Goal: Transaction & Acquisition: Book appointment/travel/reservation

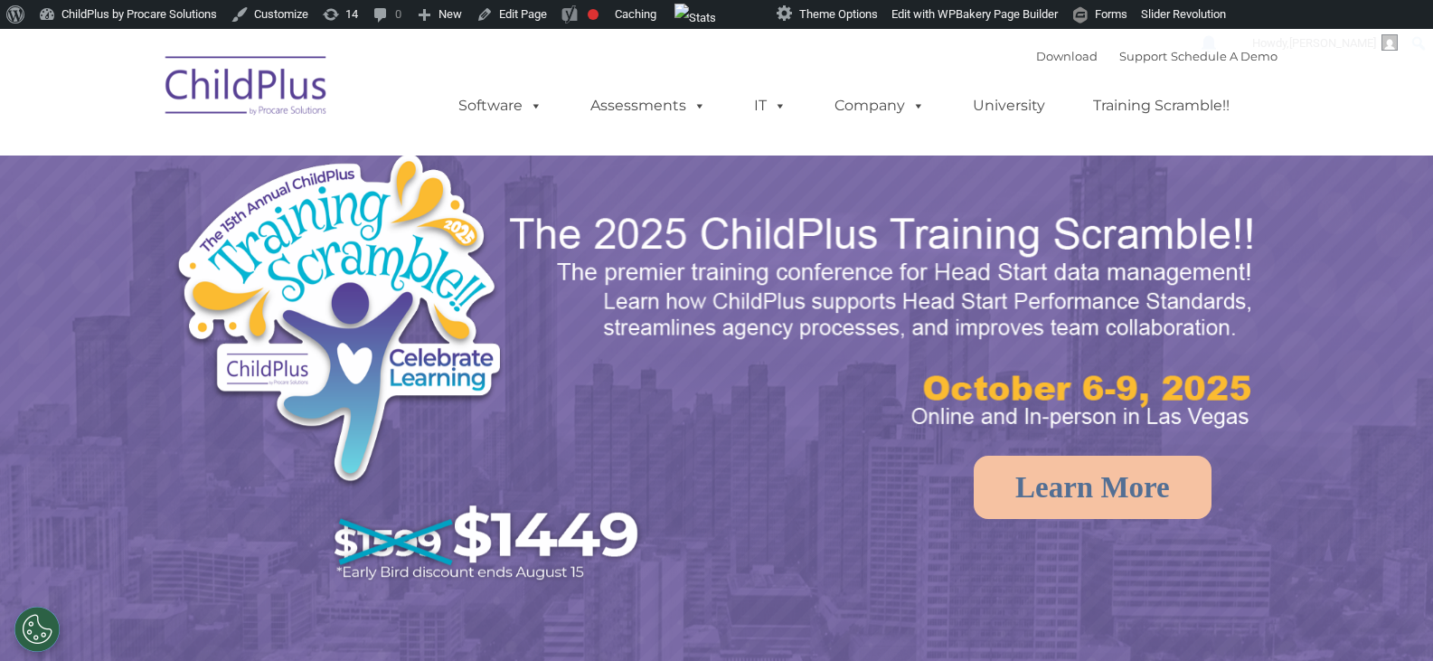
select select "MEDIUM"
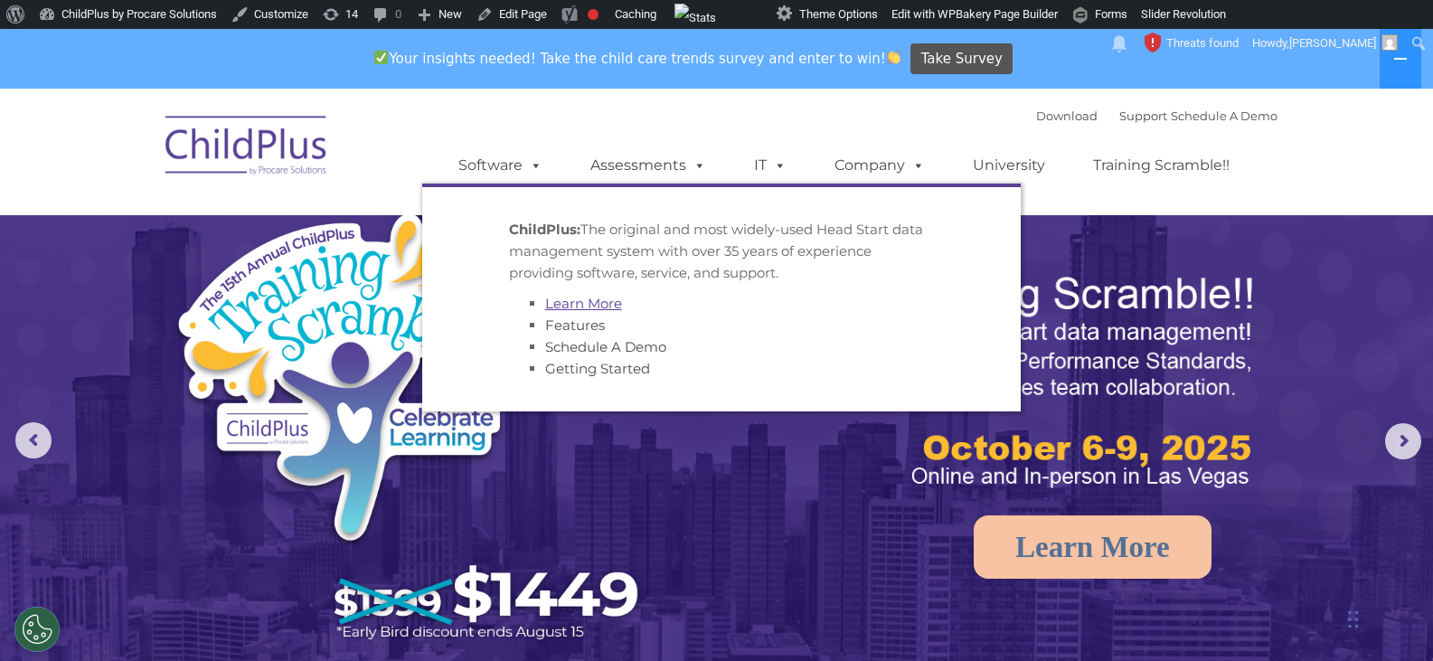
click at [577, 300] on link "Learn More" at bounding box center [583, 303] width 77 height 17
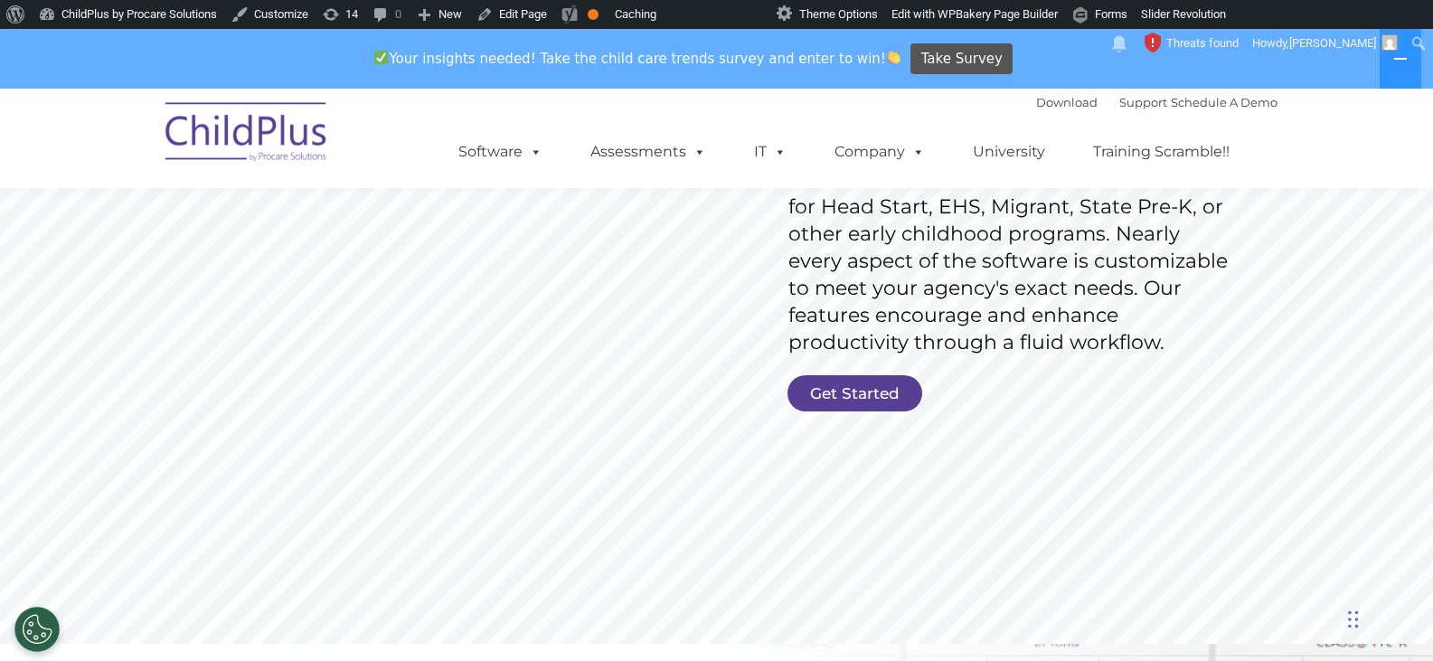
scroll to position [322, 0]
click at [849, 384] on link "Get Started" at bounding box center [855, 393] width 135 height 36
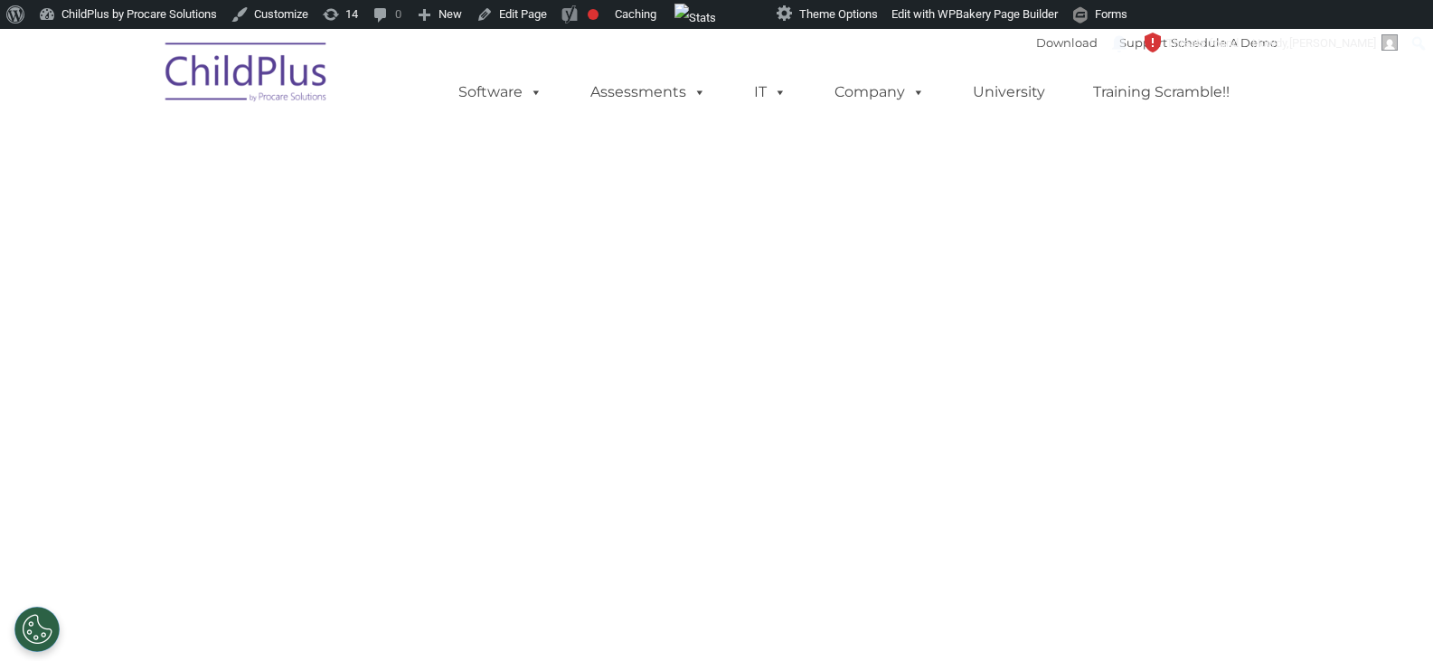
select select "MEDIUM"
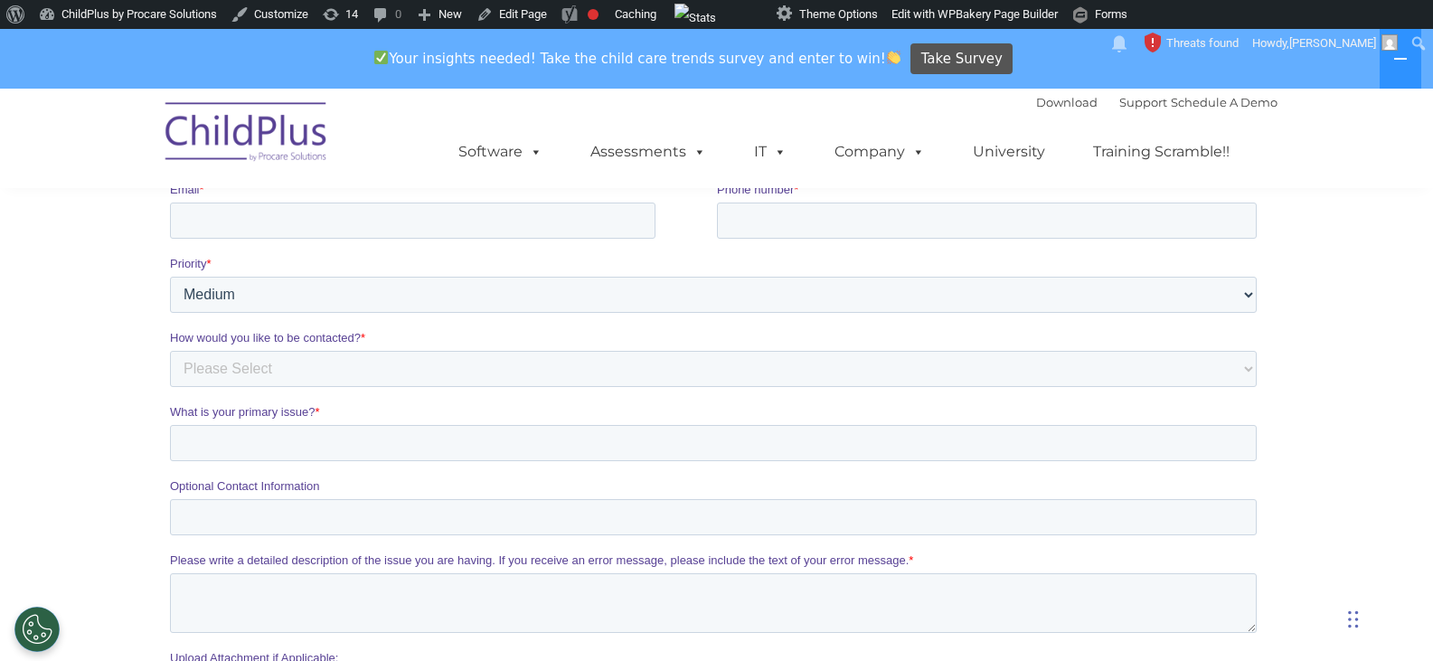
scroll to position [401, 0]
click at [895, 308] on select "Please Select Low Medium High" at bounding box center [712, 294] width 1087 height 36
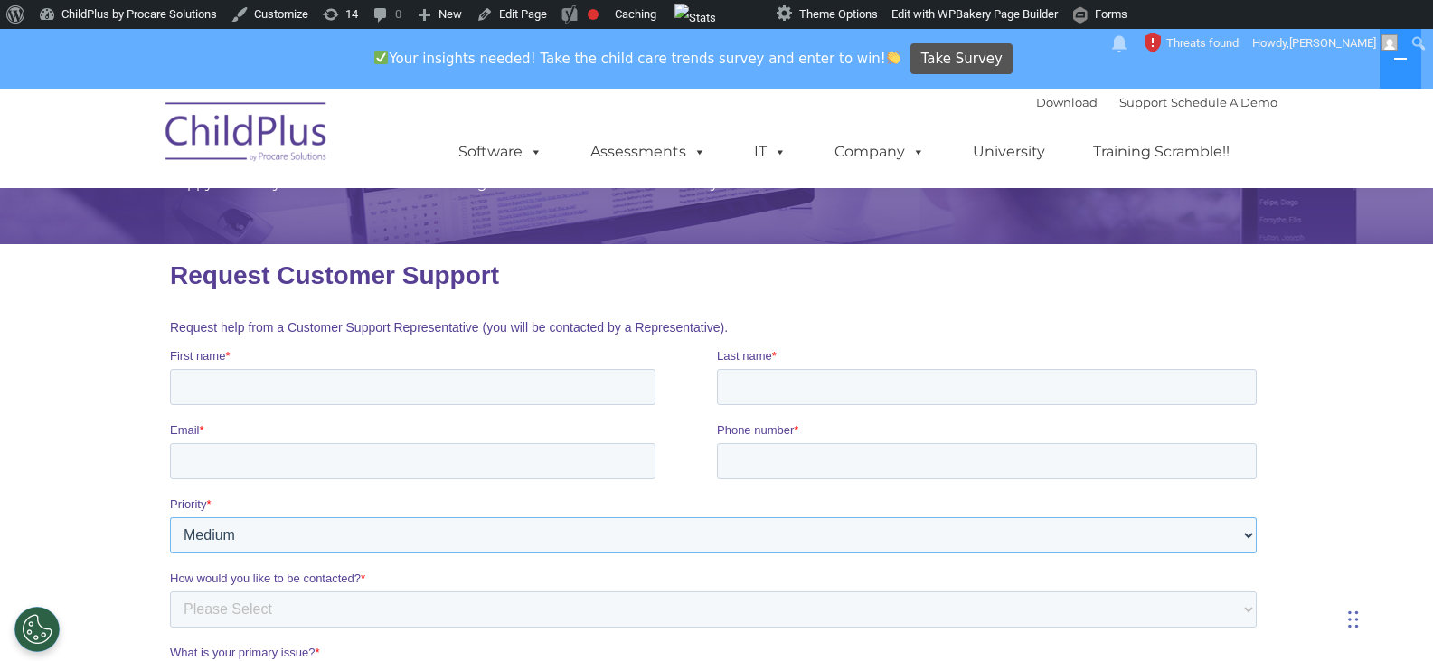
scroll to position [399, 0]
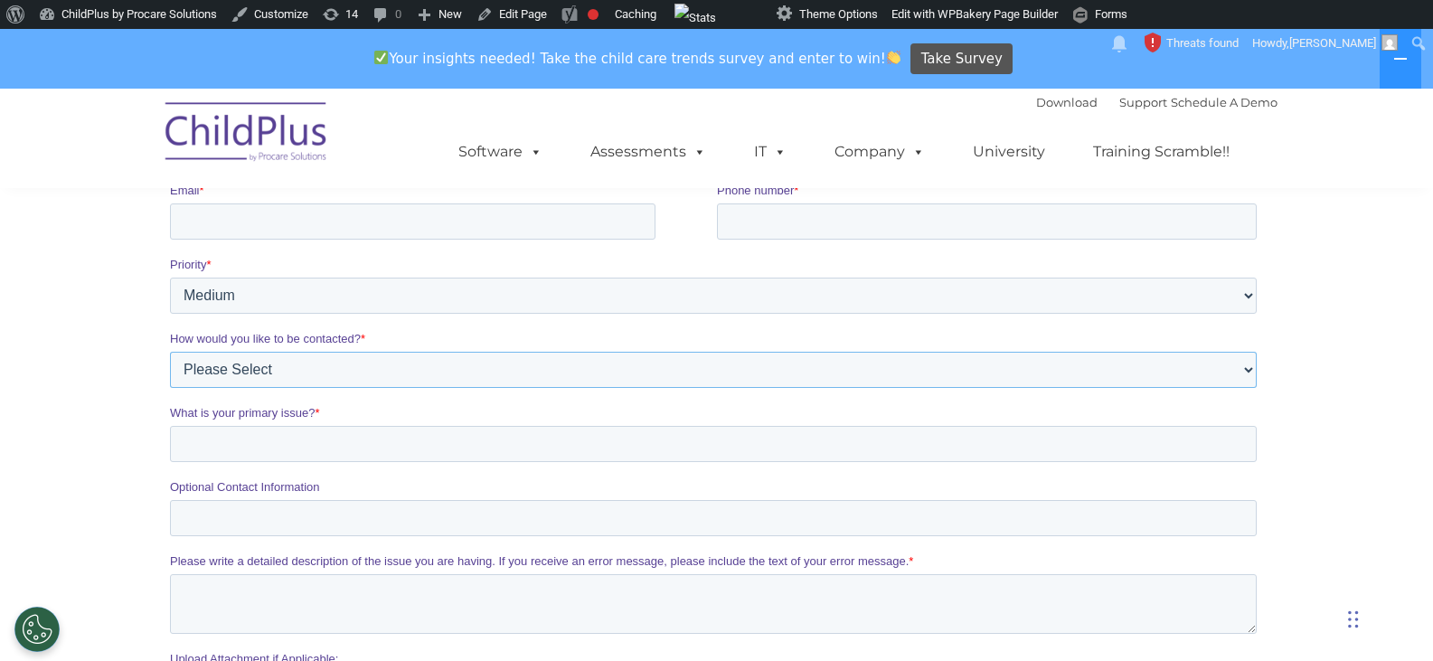
click at [844, 361] on select "Please Select Phone Email" at bounding box center [712, 370] width 1087 height 36
click at [737, 434] on div "What is your primary issue? *" at bounding box center [716, 433] width 1094 height 58
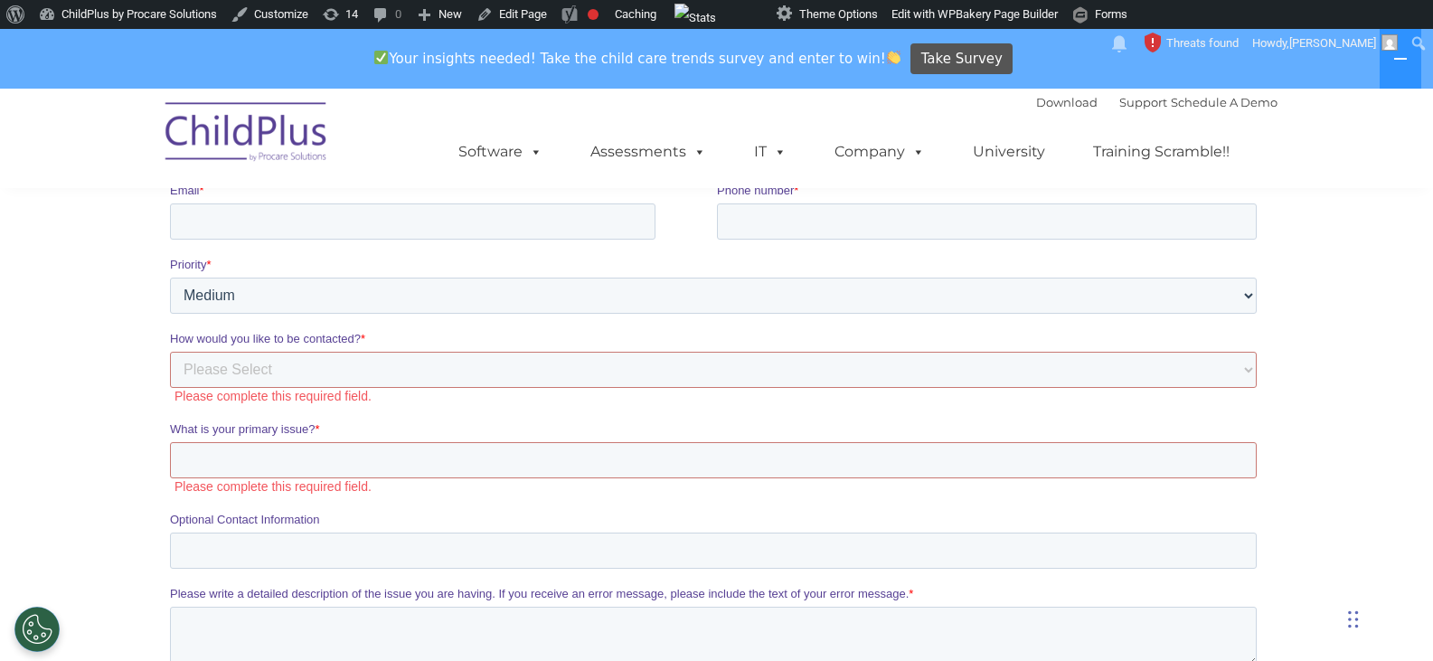
click at [968, 429] on label "What is your primary issue? *" at bounding box center [716, 429] width 1094 height 18
click at [968, 442] on input "What is your primary issue? *" at bounding box center [712, 460] width 1087 height 36
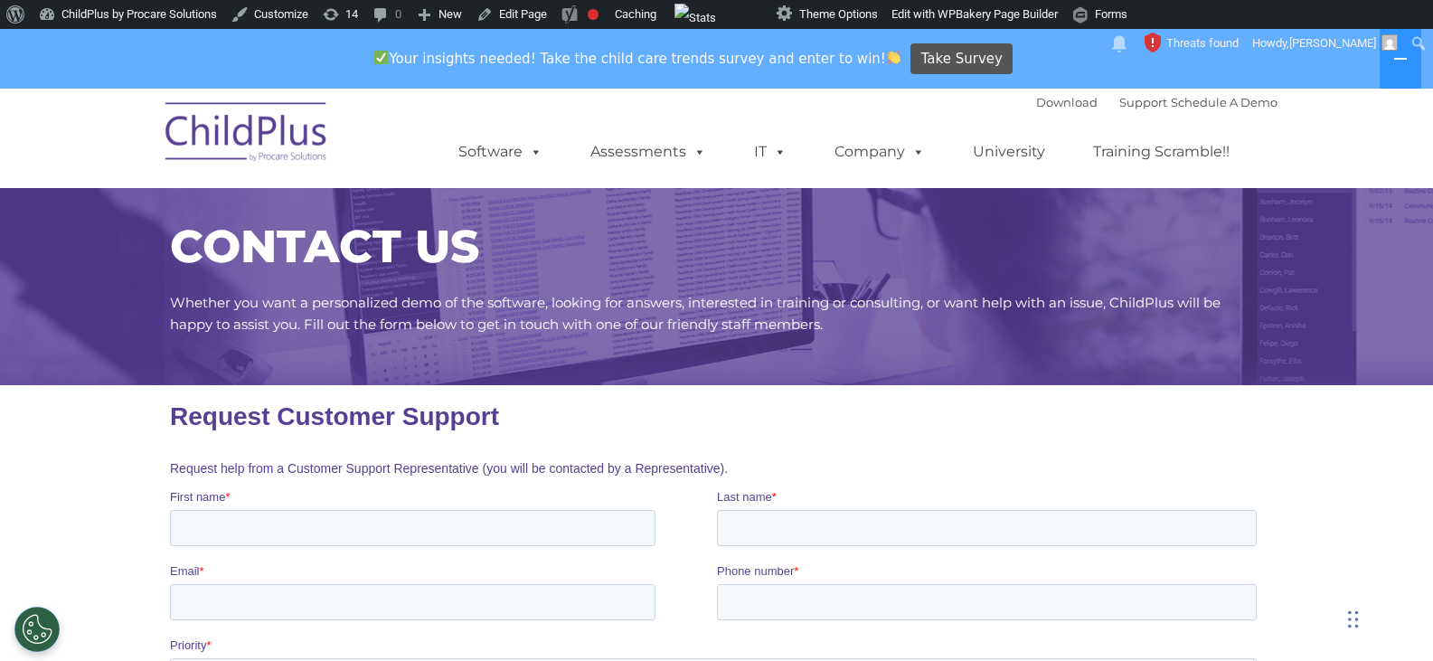
scroll to position [0, 0]
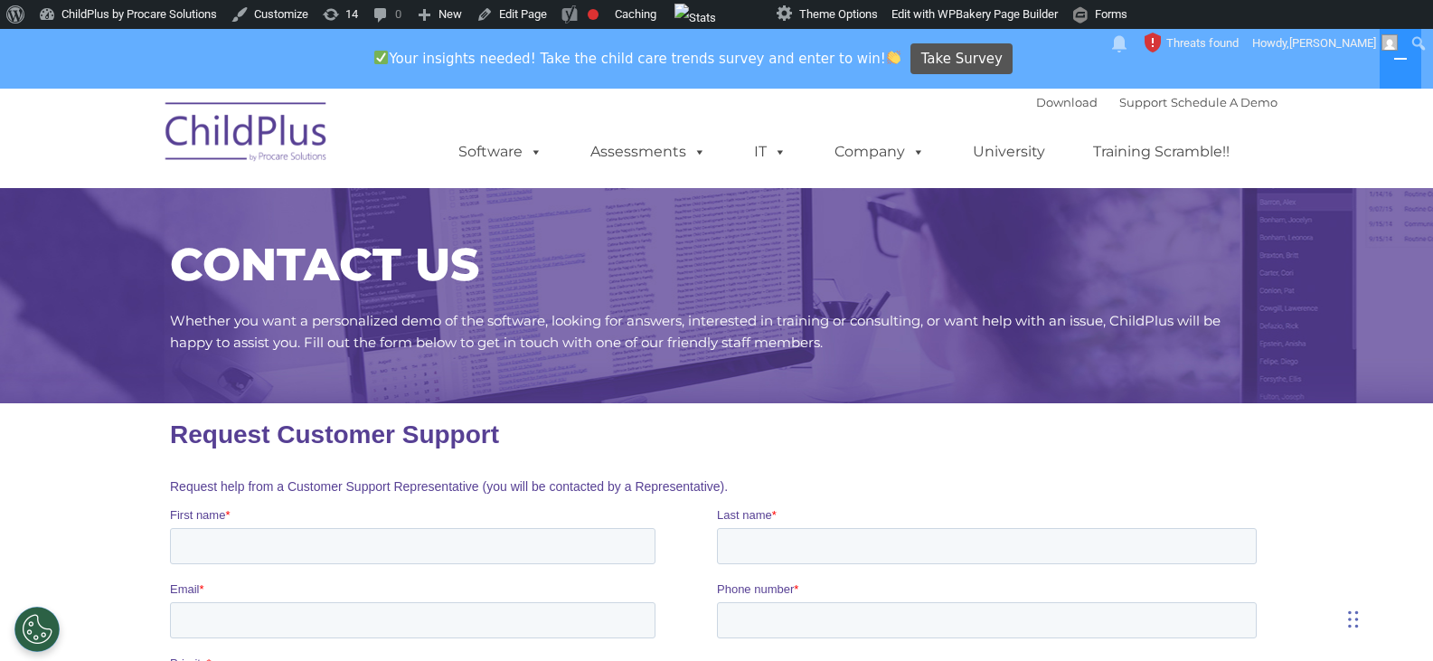
click at [1243, 92] on div "Download Support | Schedule A Demo " at bounding box center [1156, 102] width 241 height 27
click at [1229, 104] on link "Schedule A Demo" at bounding box center [1224, 102] width 107 height 14
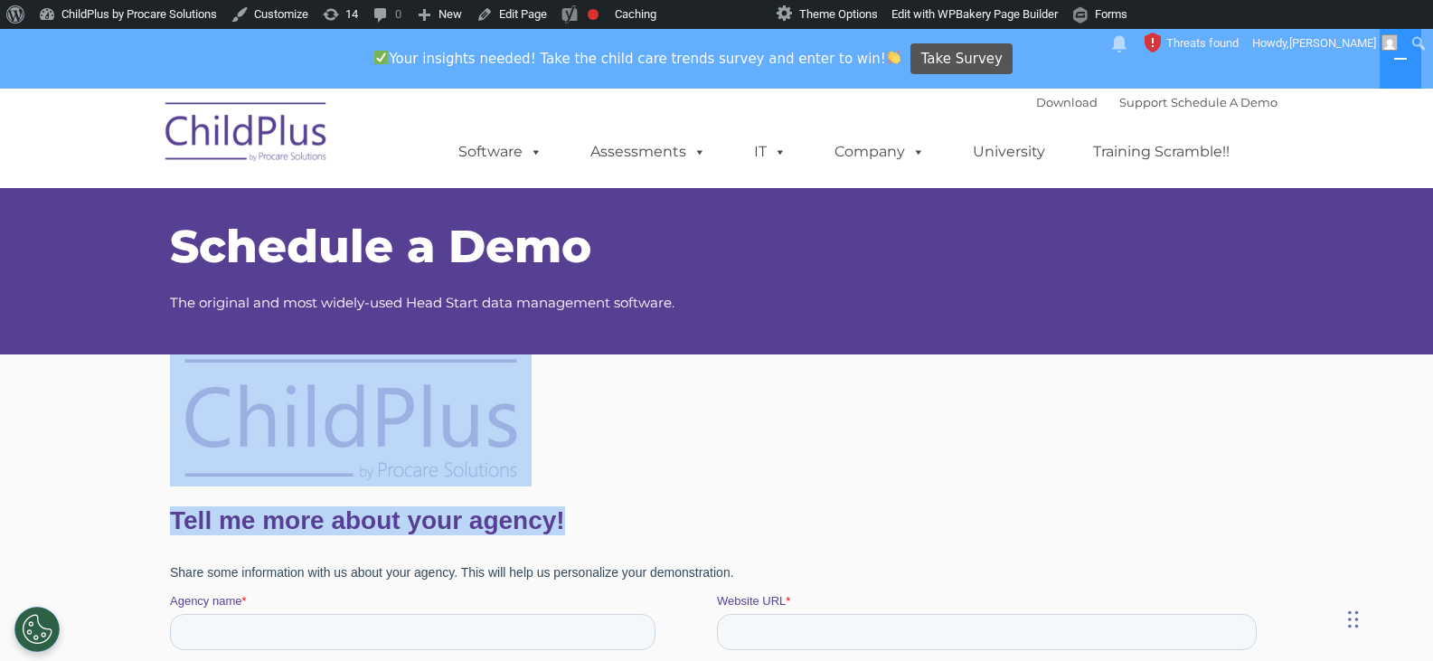
drag, startPoint x: 169, startPoint y: 354, endPoint x: 135, endPoint y: 3, distance: 353.4
click at [930, 538] on fieldset "Tell me more about your agency!" at bounding box center [716, 520] width 1094 height 63
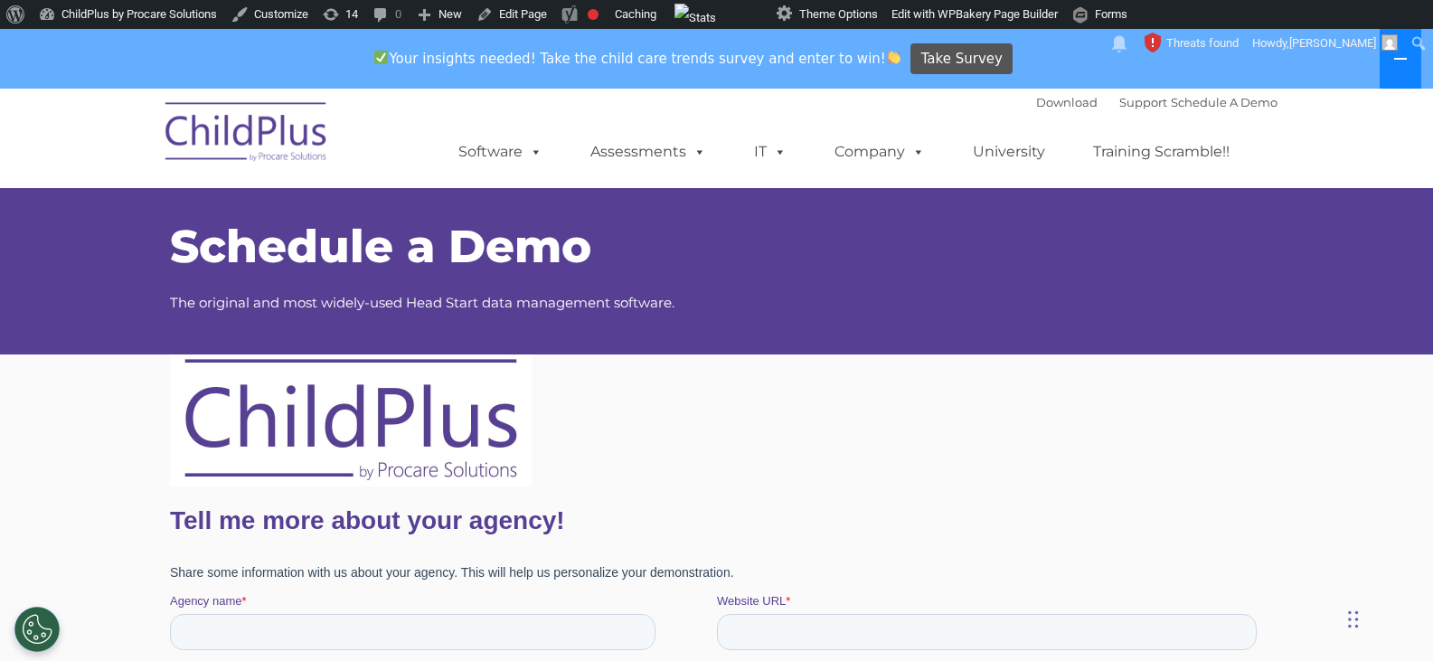
click at [1393, 72] on button at bounding box center [1401, 59] width 42 height 60
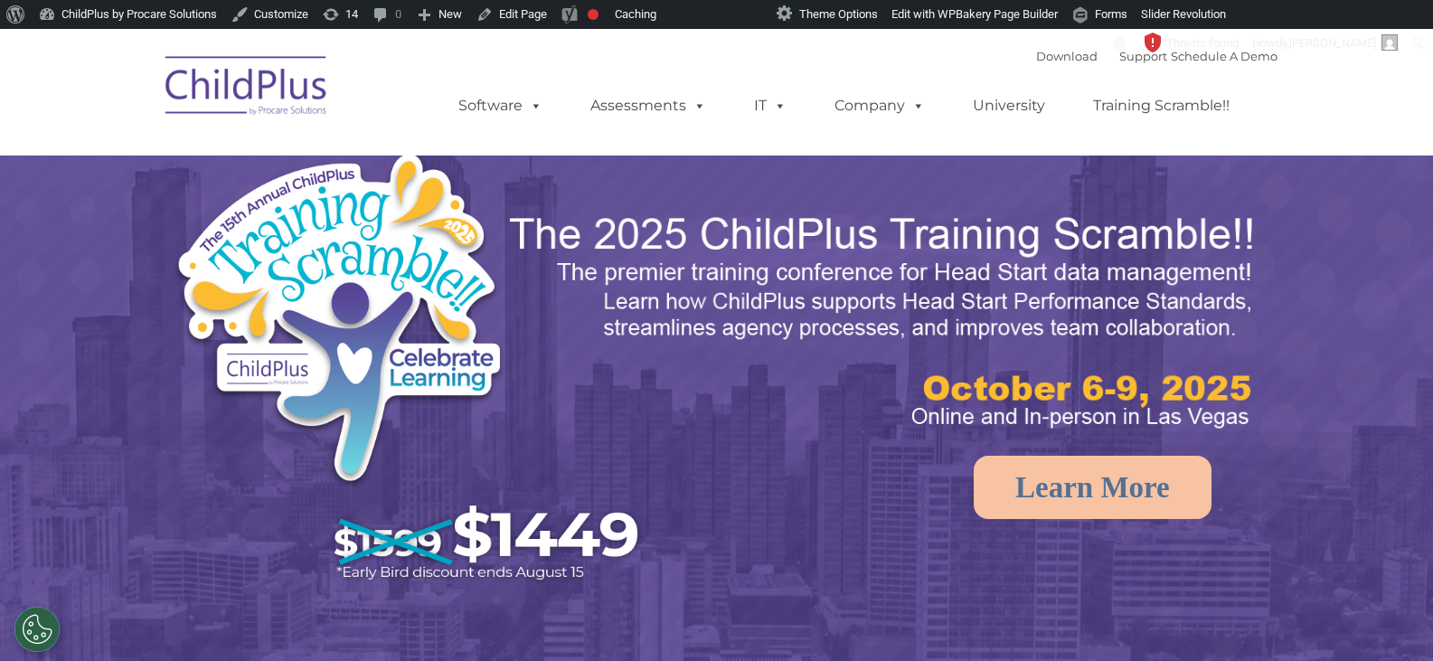
select select "MEDIUM"
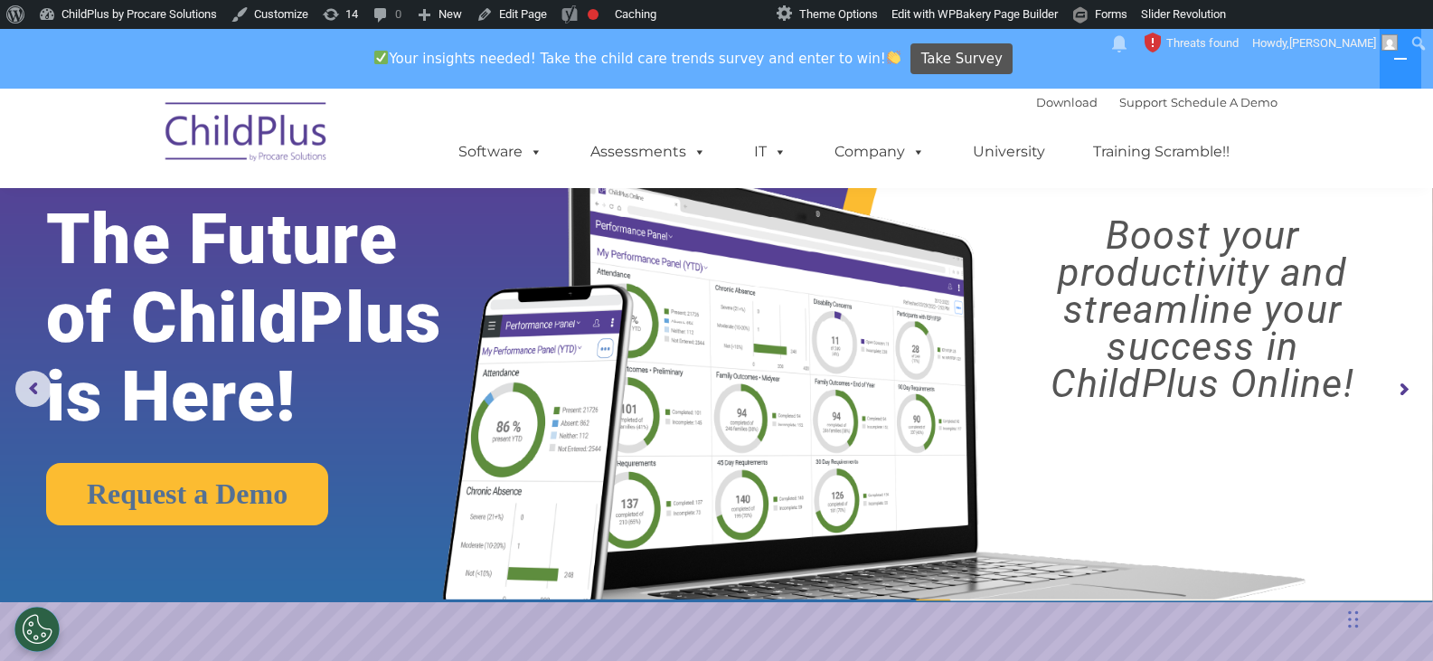
scroll to position [52, 0]
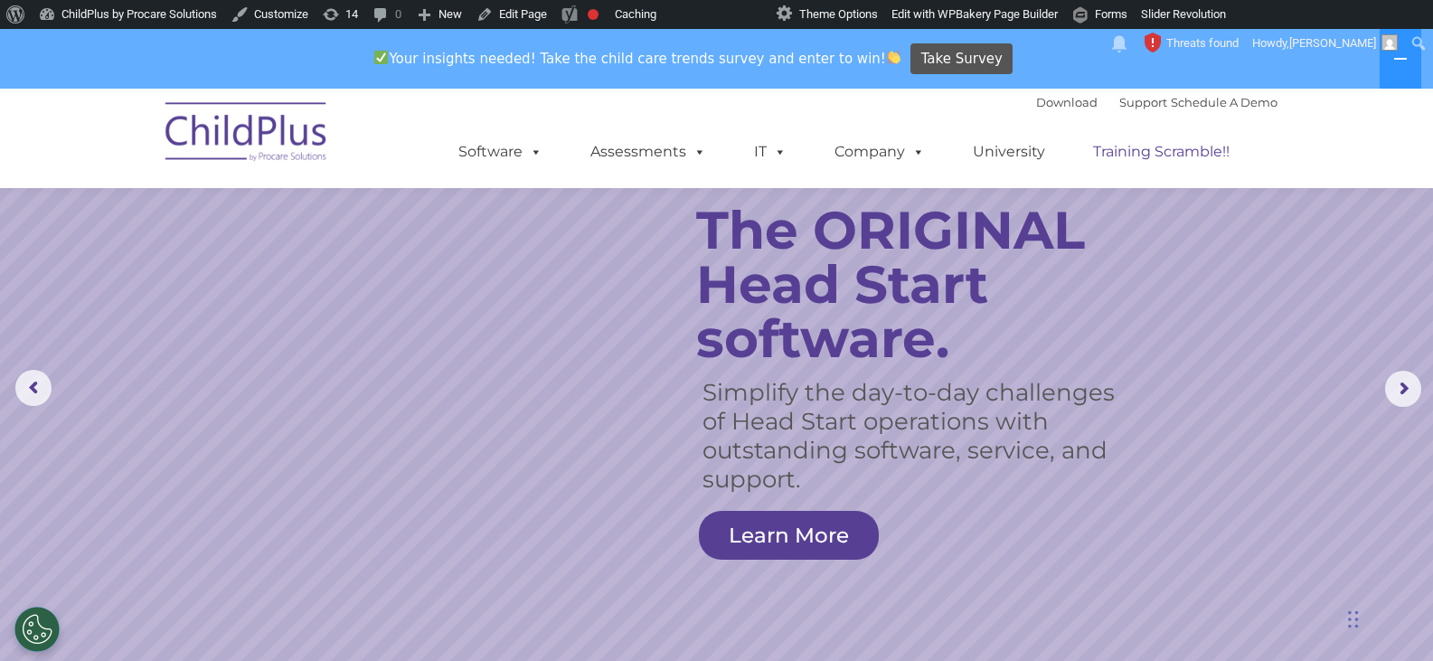
click at [1139, 159] on link "Training Scramble!!" at bounding box center [1161, 152] width 173 height 36
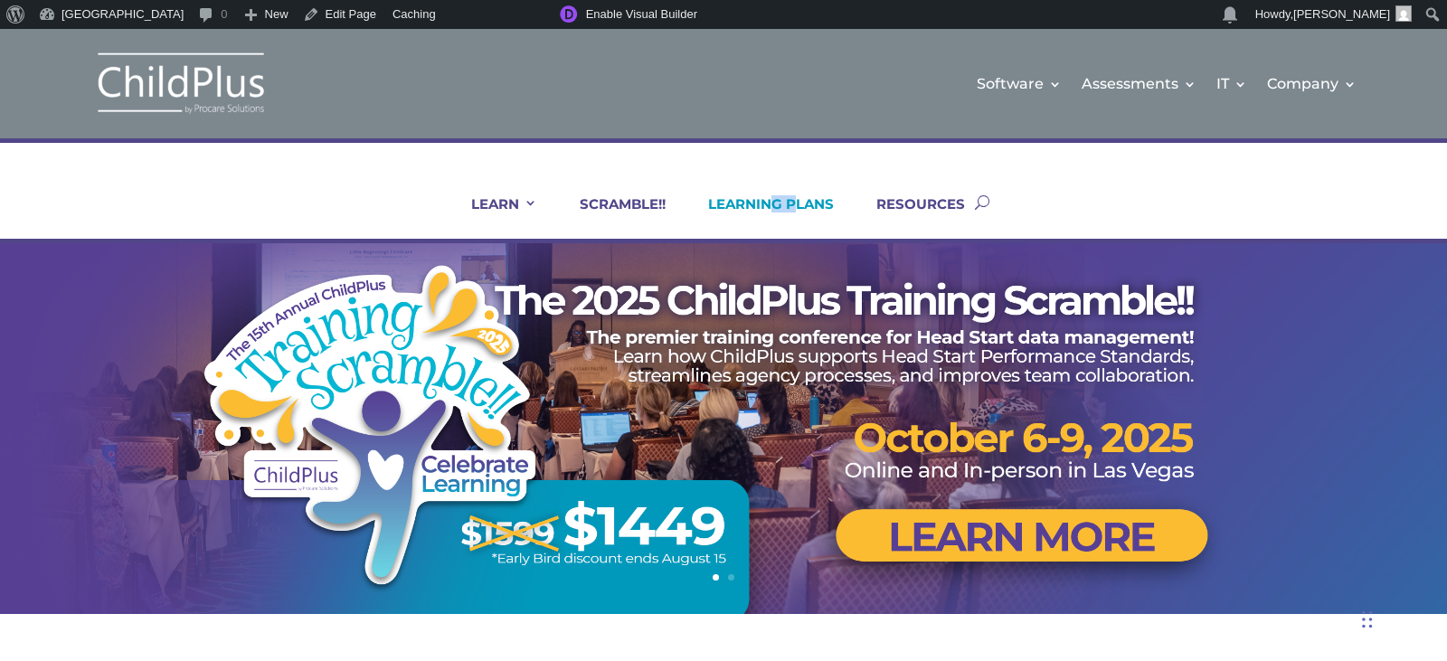
drag, startPoint x: 795, startPoint y: 168, endPoint x: 769, endPoint y: 205, distance: 44.9
click at [769, 205] on ul "LEARN IN-PERSON Consulting On-site Events Summit Scramble!! ONLINE Courses Cert…" at bounding box center [707, 201] width 536 height 73
click at [800, 196] on link "LEARNING PLANS" at bounding box center [759, 216] width 148 height 43
